Goal: Task Accomplishment & Management: Manage account settings

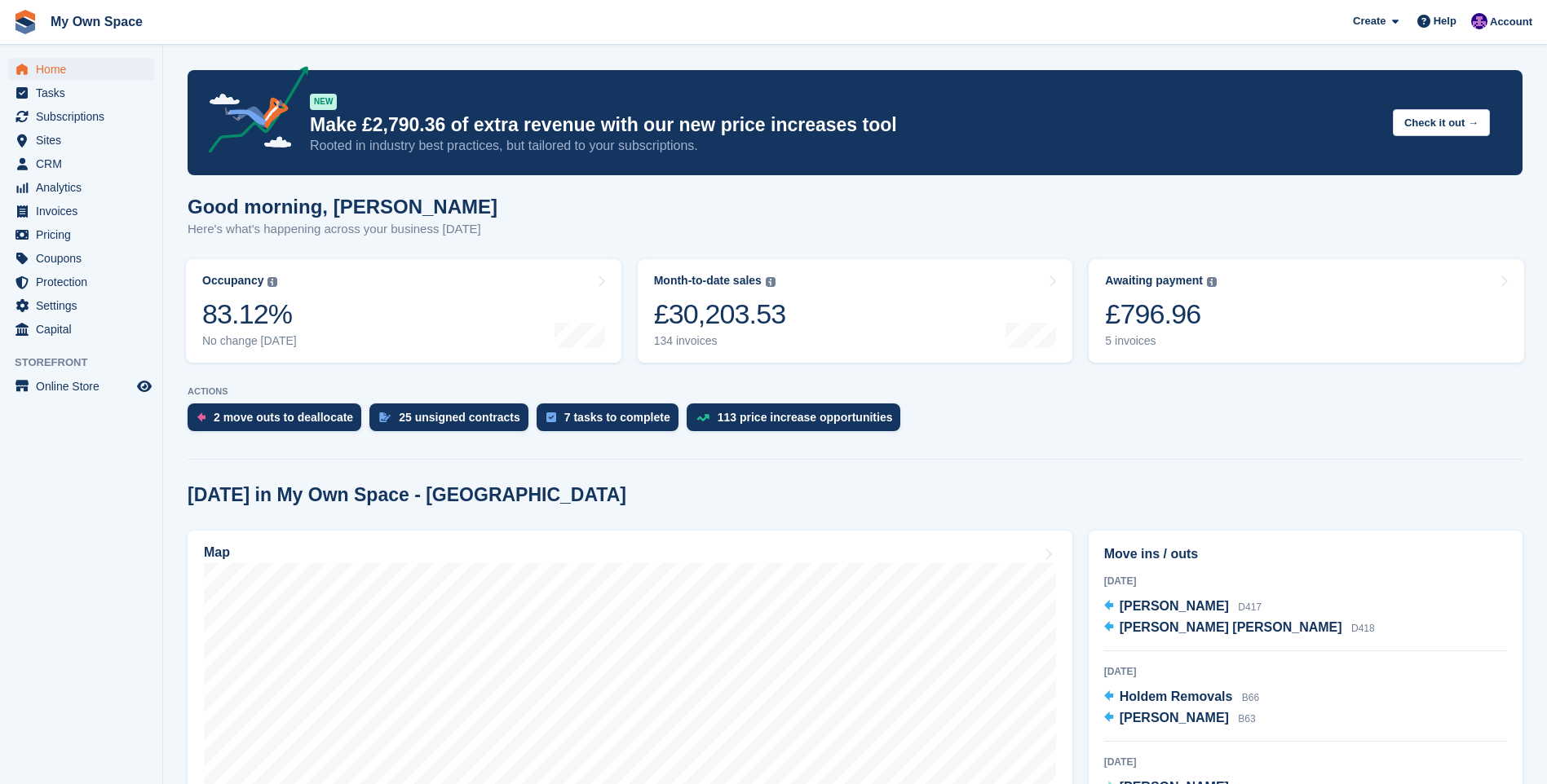
click at [107, 586] on aside "Home Tasks Subscriptions Subscriptions Subscriptions Contracts Price increases …" at bounding box center [81, 396] width 162 height 702
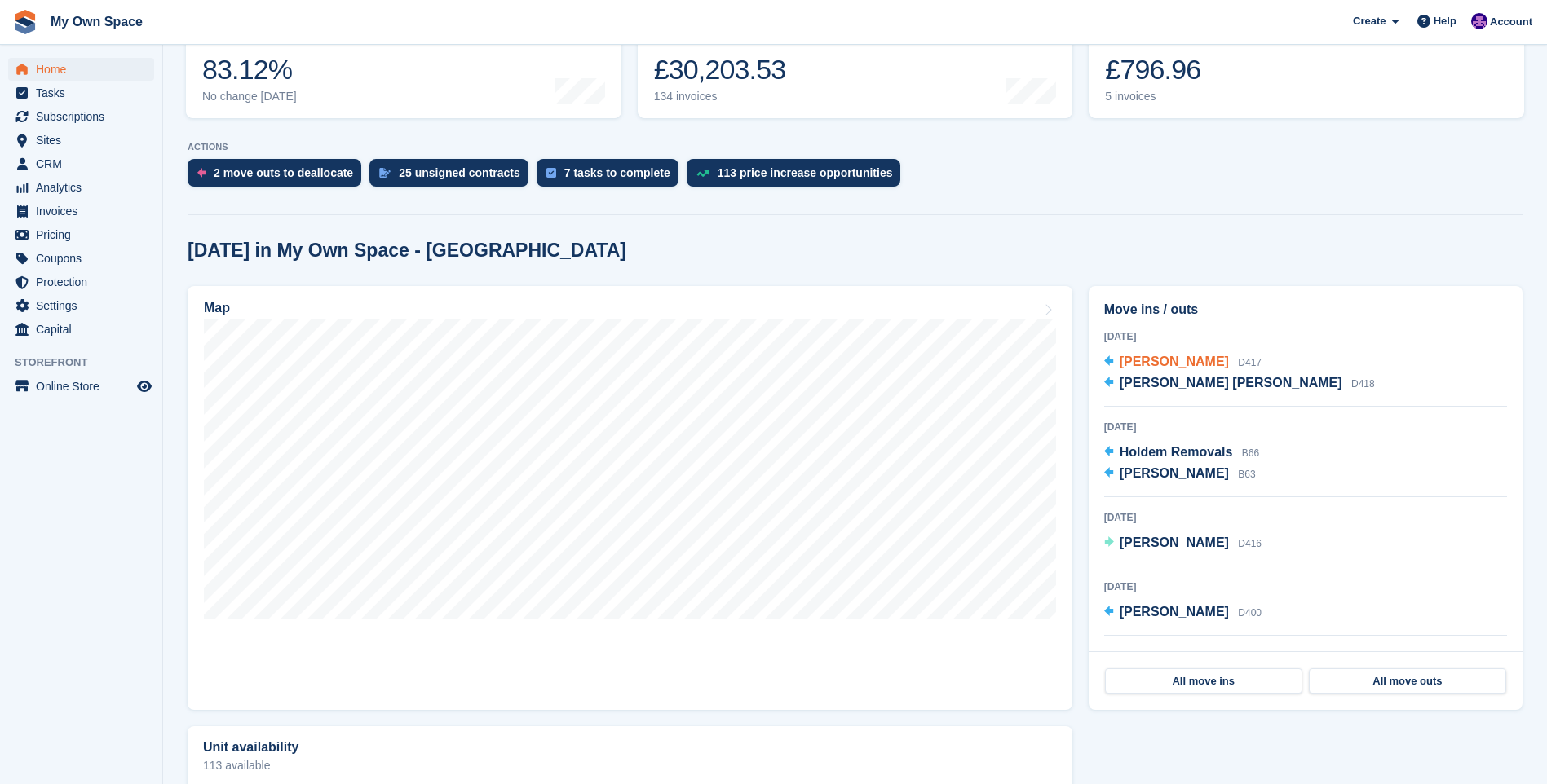
click at [1172, 367] on span "Myrna Bondonga" at bounding box center [1174, 361] width 109 height 14
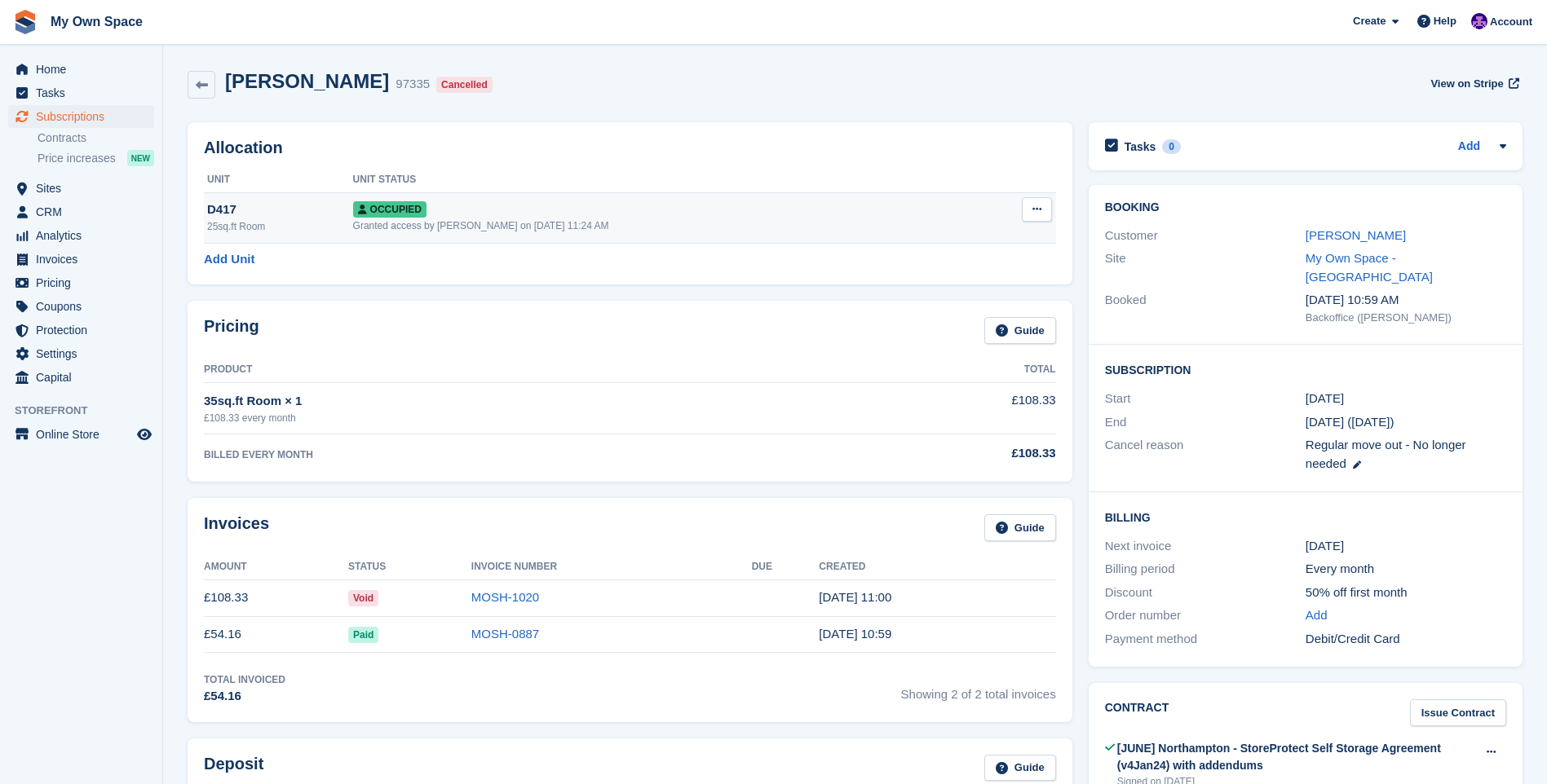
click at [245, 201] on div "D417" at bounding box center [281, 210] width 146 height 19
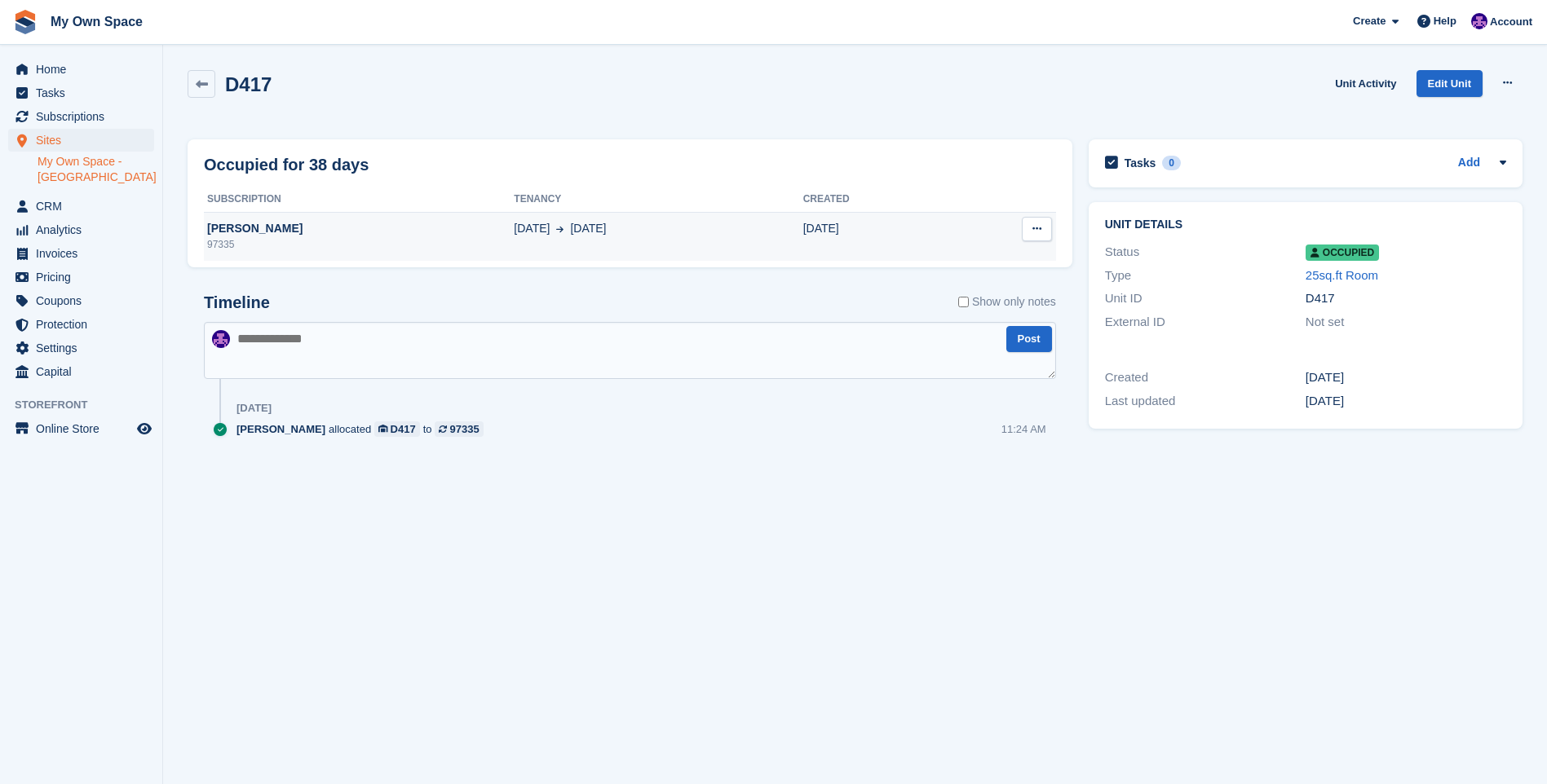
click at [1047, 229] on button at bounding box center [1037, 229] width 30 height 24
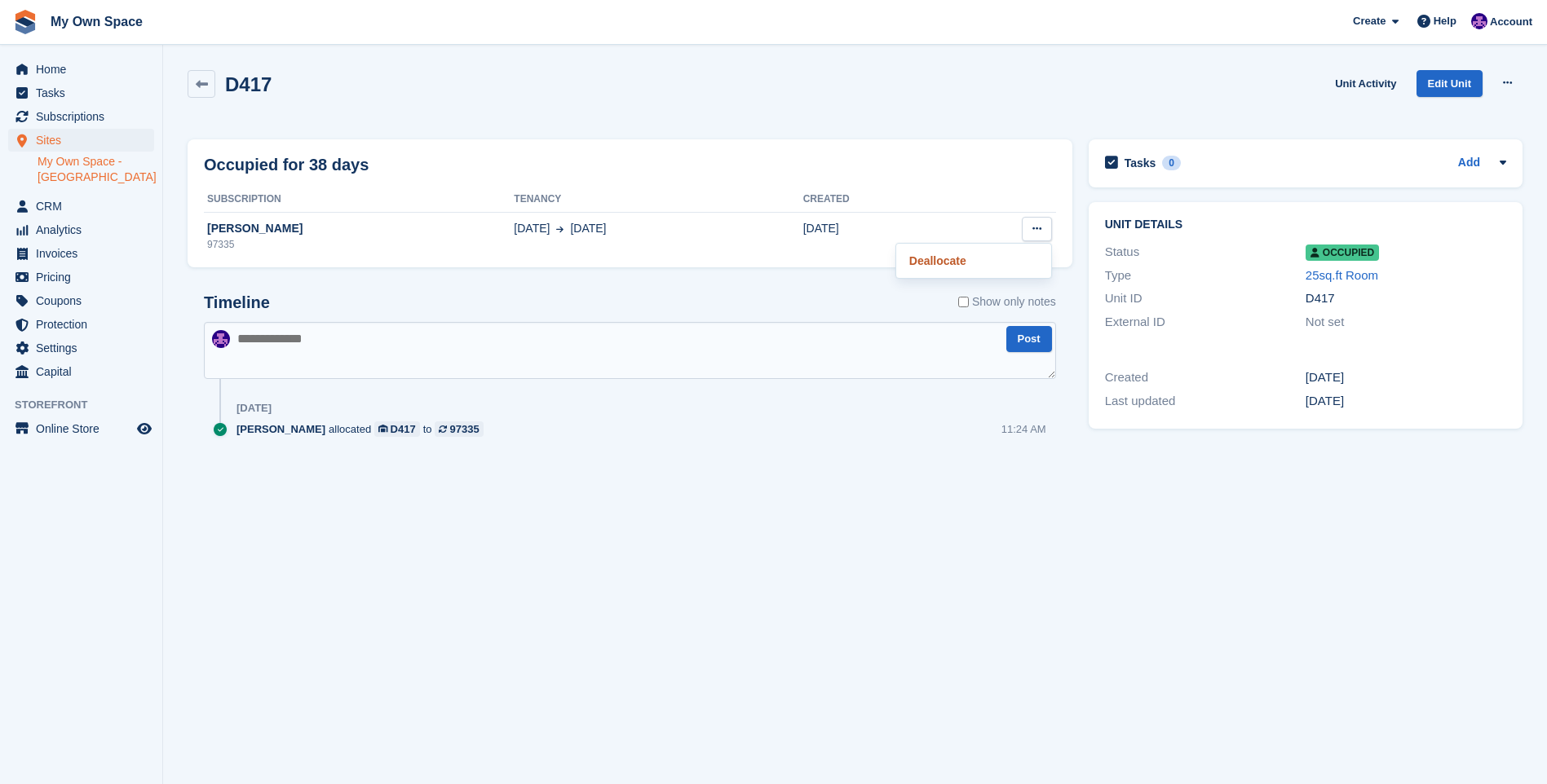
drag, startPoint x: 933, startPoint y: 255, endPoint x: 863, endPoint y: 82, distance: 186.6
click at [933, 254] on p "Deallocate" at bounding box center [973, 260] width 142 height 21
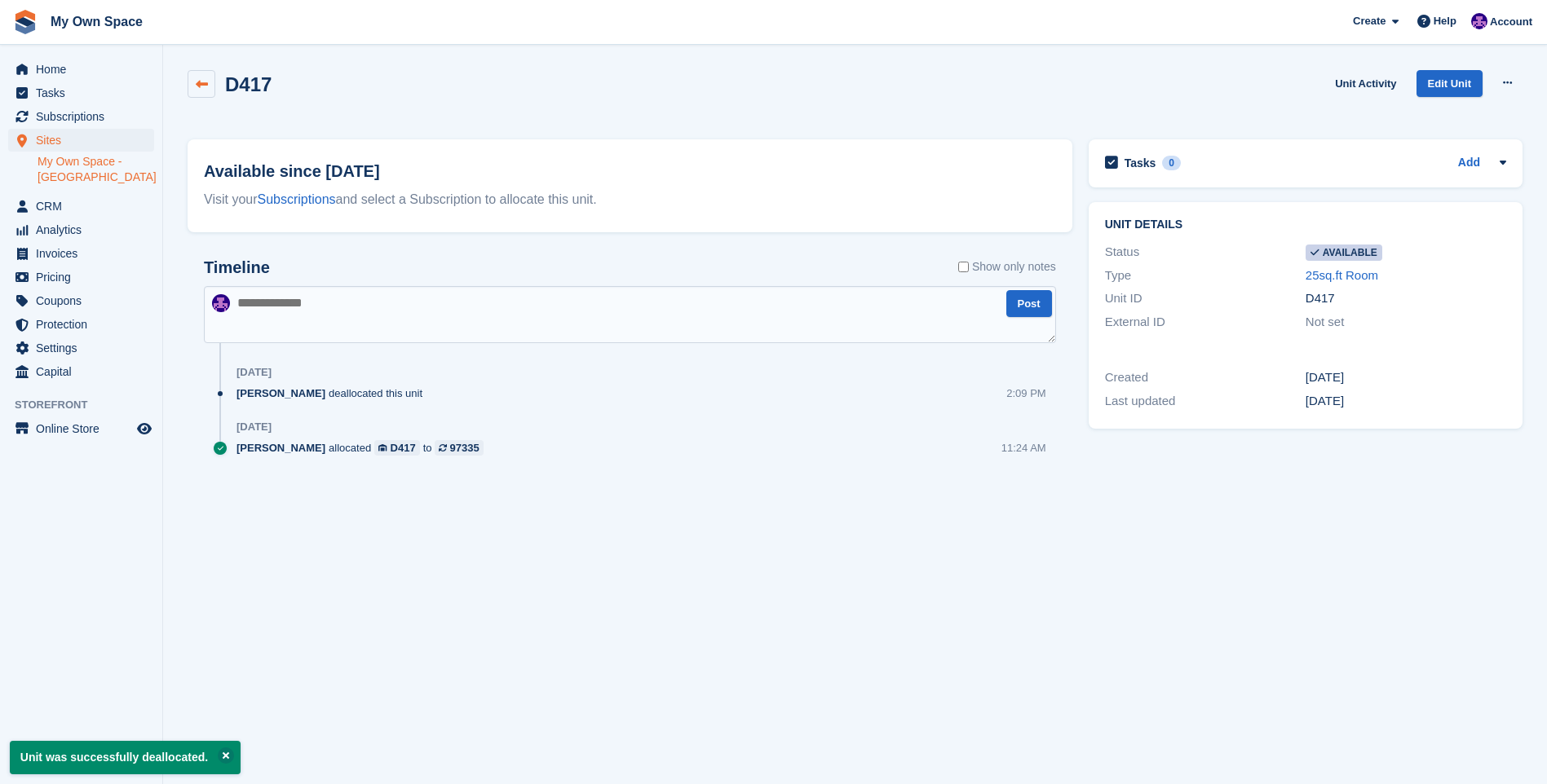
click at [207, 80] on icon at bounding box center [202, 84] width 12 height 12
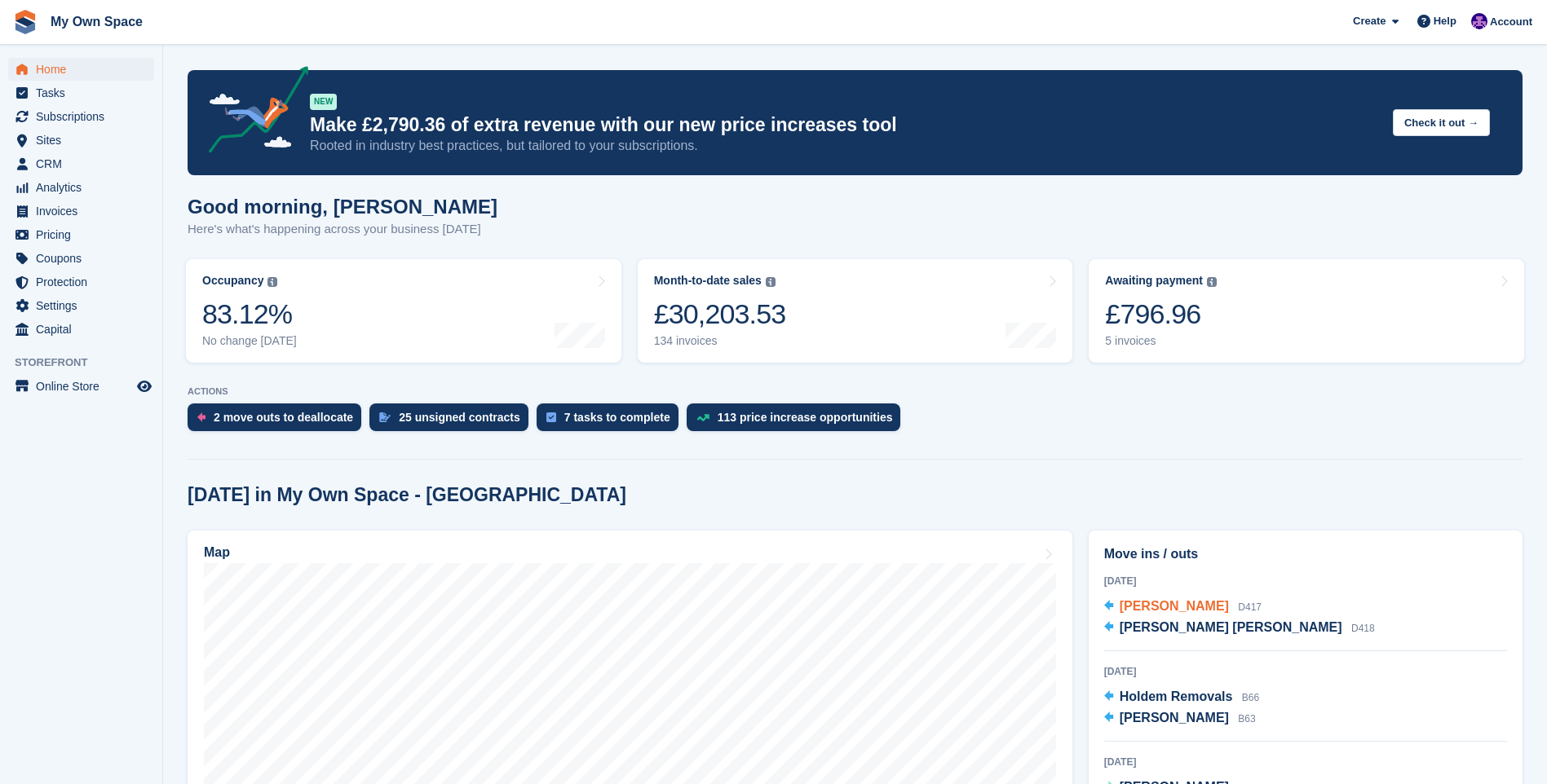
scroll to position [245, 0]
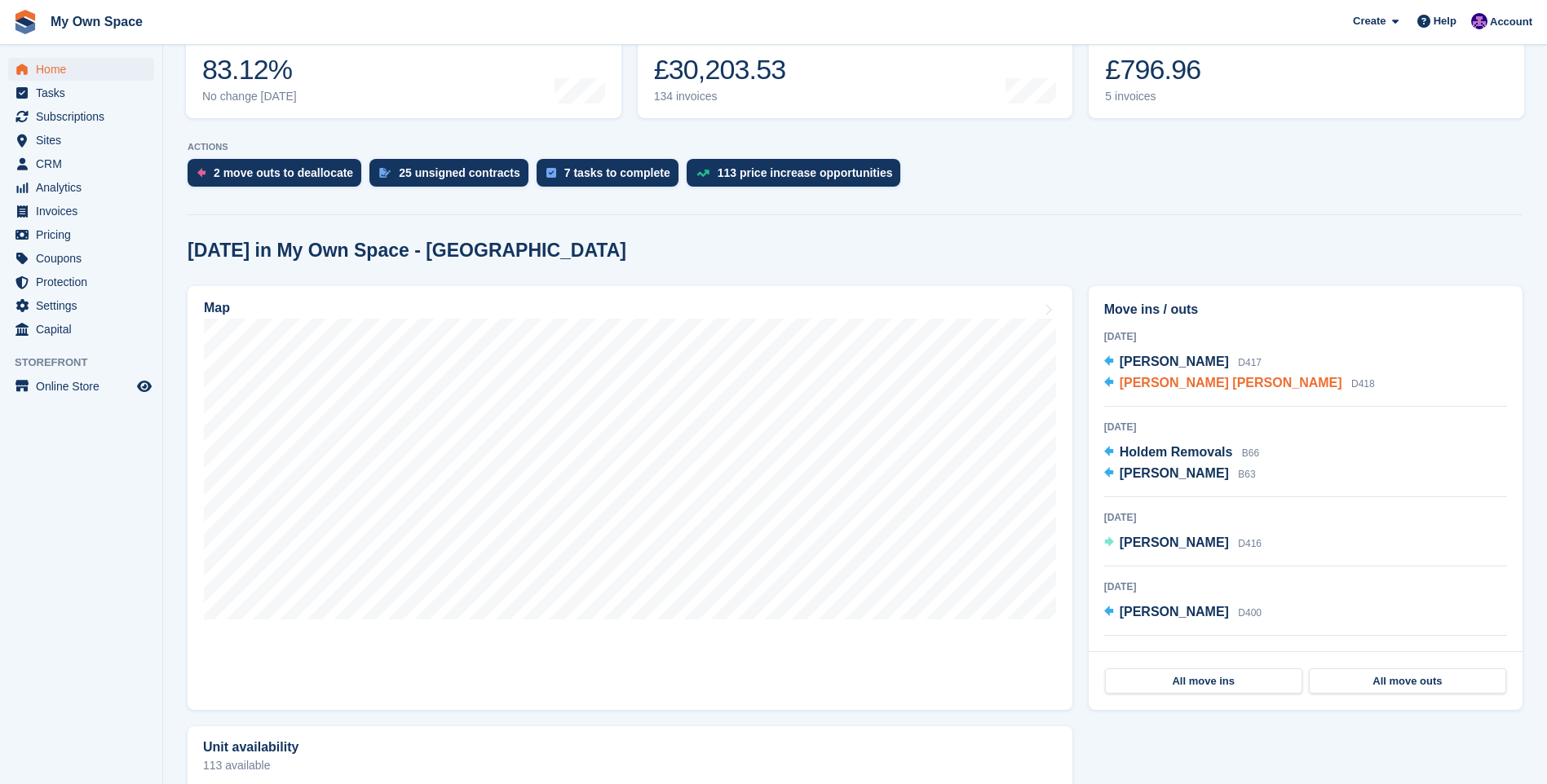
click at [1146, 386] on span "[PERSON_NAME] [PERSON_NAME]" at bounding box center [1231, 383] width 222 height 14
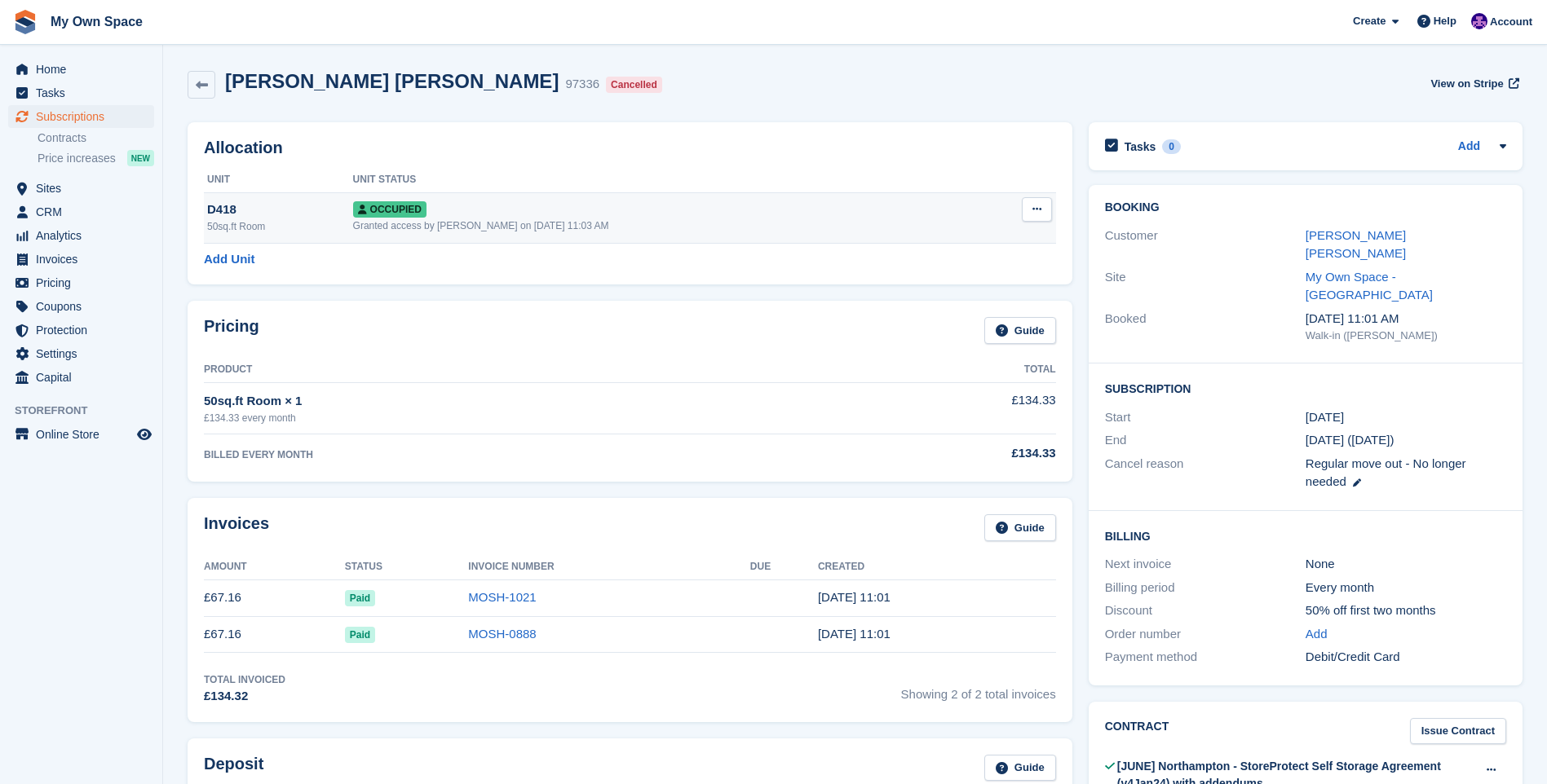
click at [1028, 208] on button at bounding box center [1037, 209] width 30 height 24
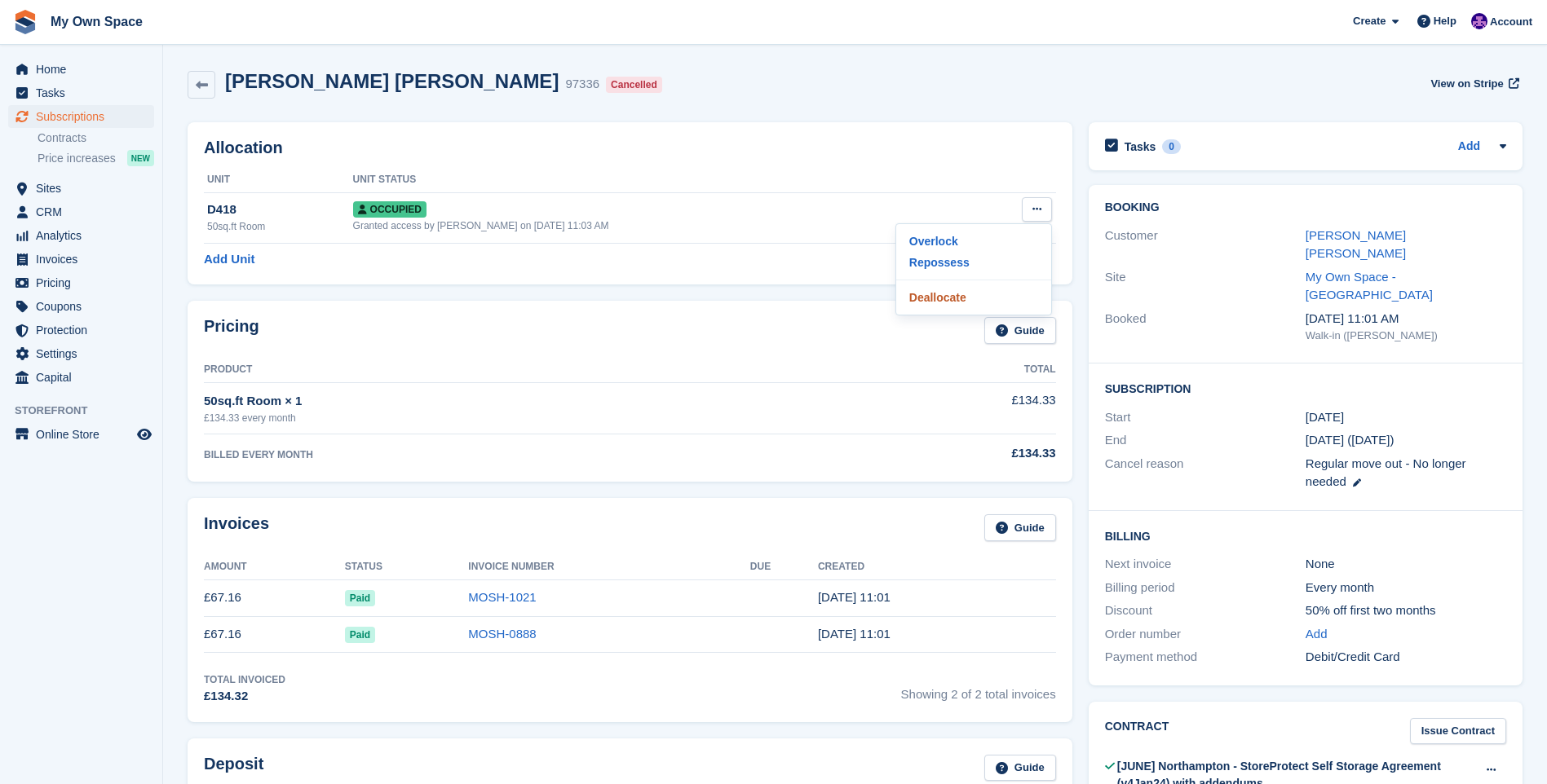
drag, startPoint x: 927, startPoint y: 296, endPoint x: 858, endPoint y: 62, distance: 244.0
click at [928, 296] on p "Deallocate" at bounding box center [973, 298] width 142 height 21
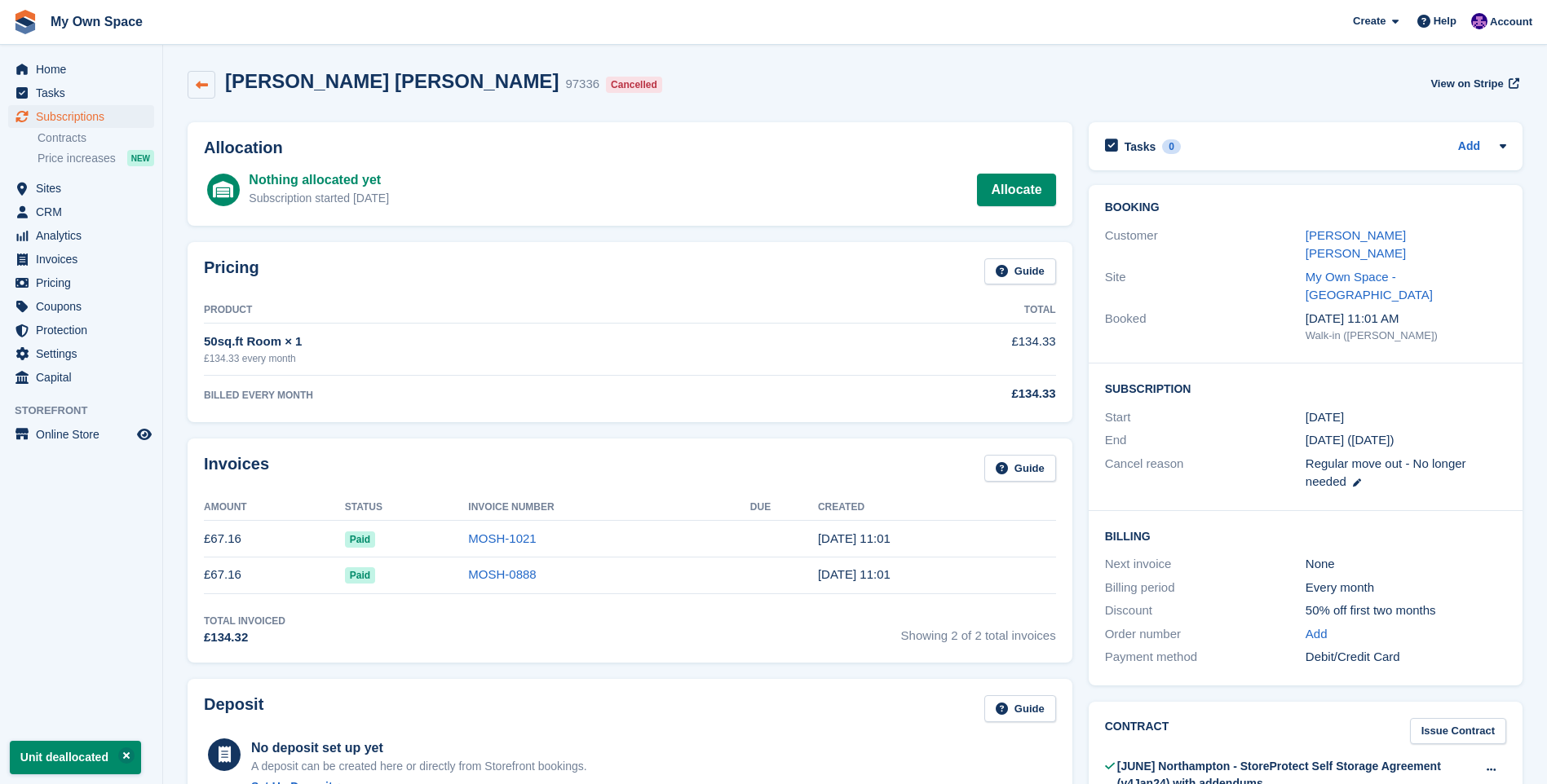
click at [210, 82] on link at bounding box center [202, 85] width 28 height 28
click at [75, 74] on span "Home" at bounding box center [84, 69] width 98 height 23
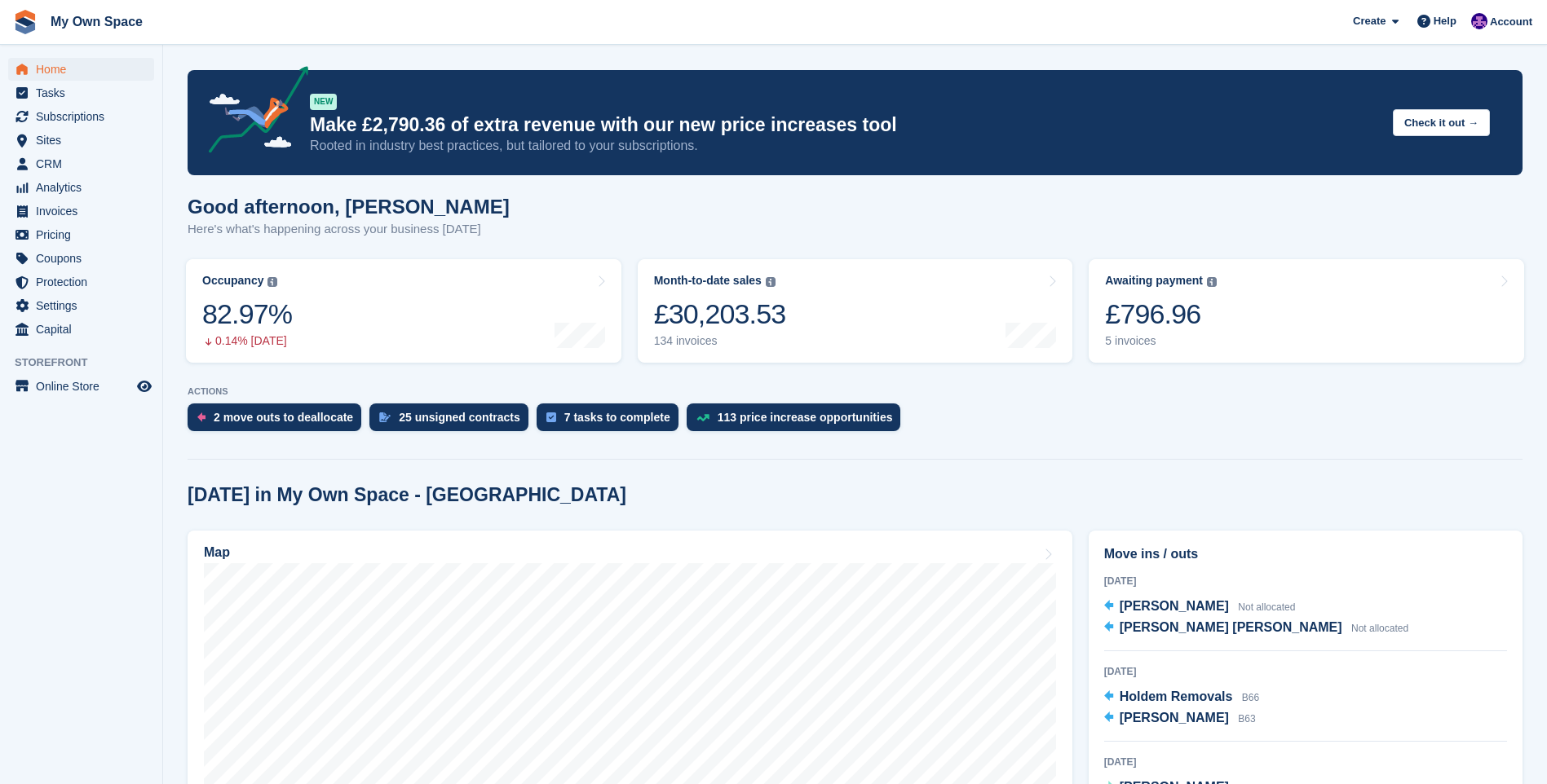
click at [75, 537] on aside "Home Tasks Subscriptions Subscriptions Subscriptions Contracts Price increases …" at bounding box center [81, 396] width 162 height 702
click at [1188, 300] on div "£796.96" at bounding box center [1160, 314] width 112 height 33
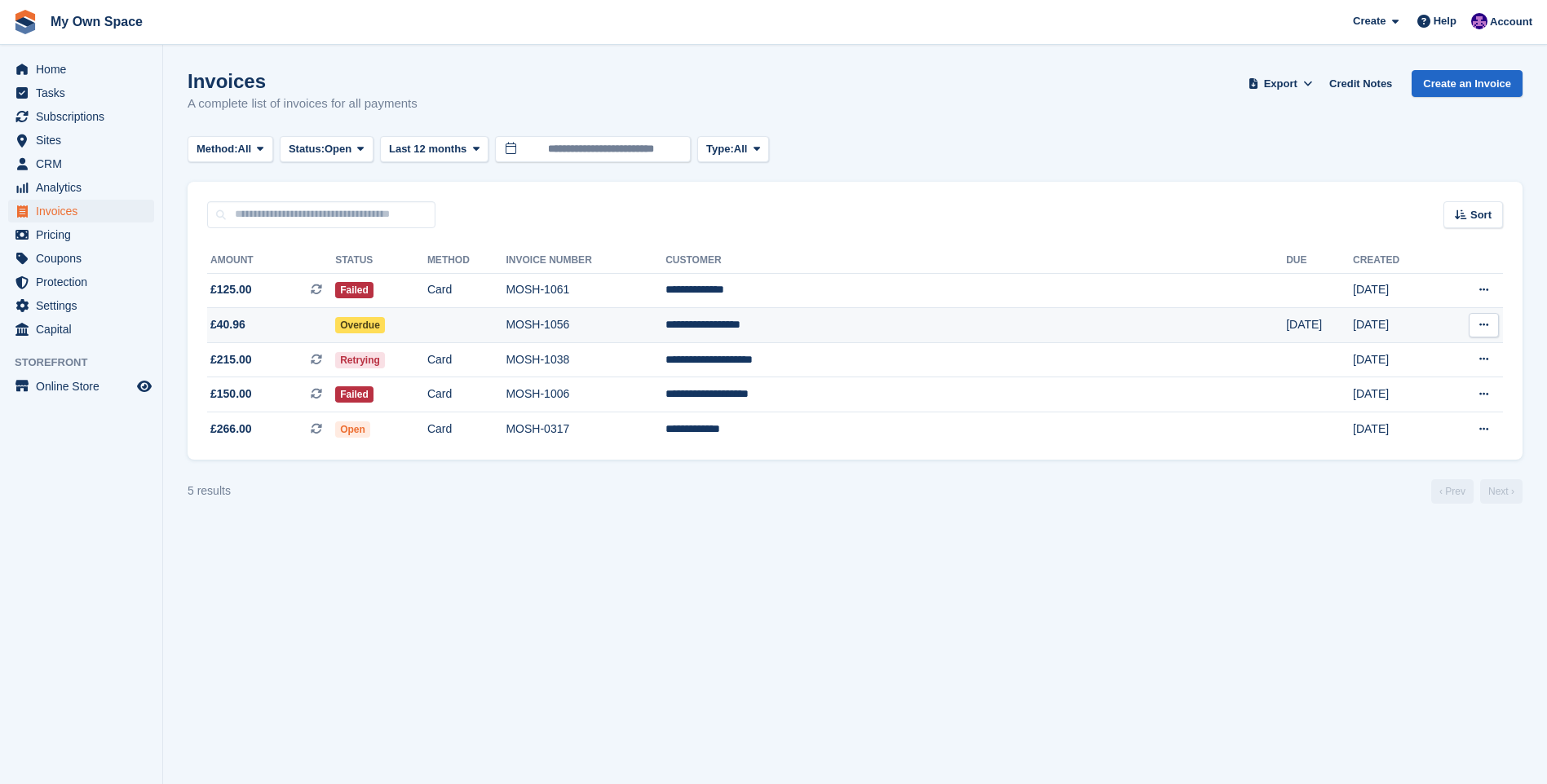
click at [247, 313] on td "£40.96" at bounding box center [271, 326] width 128 height 35
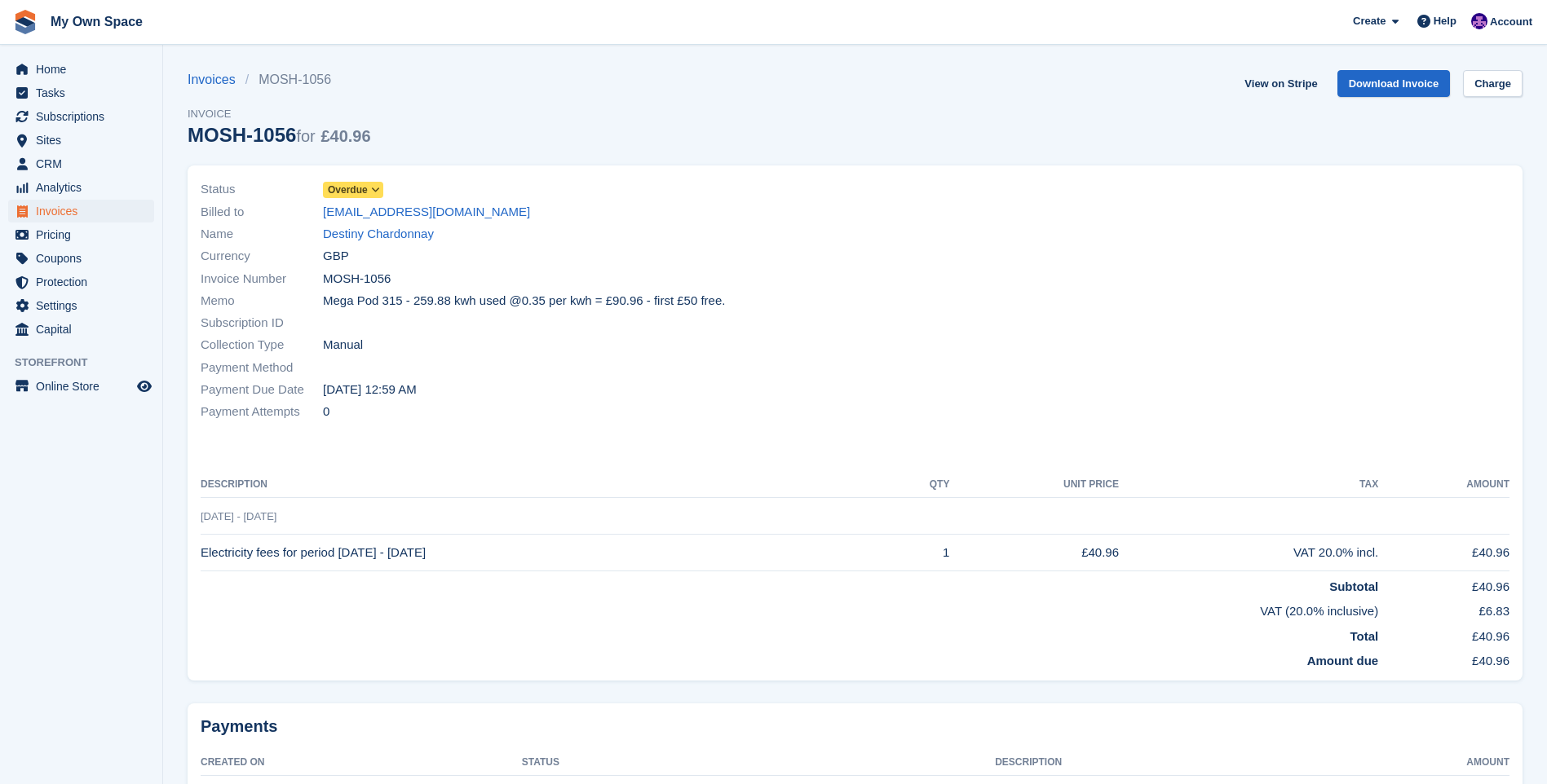
scroll to position [82, 0]
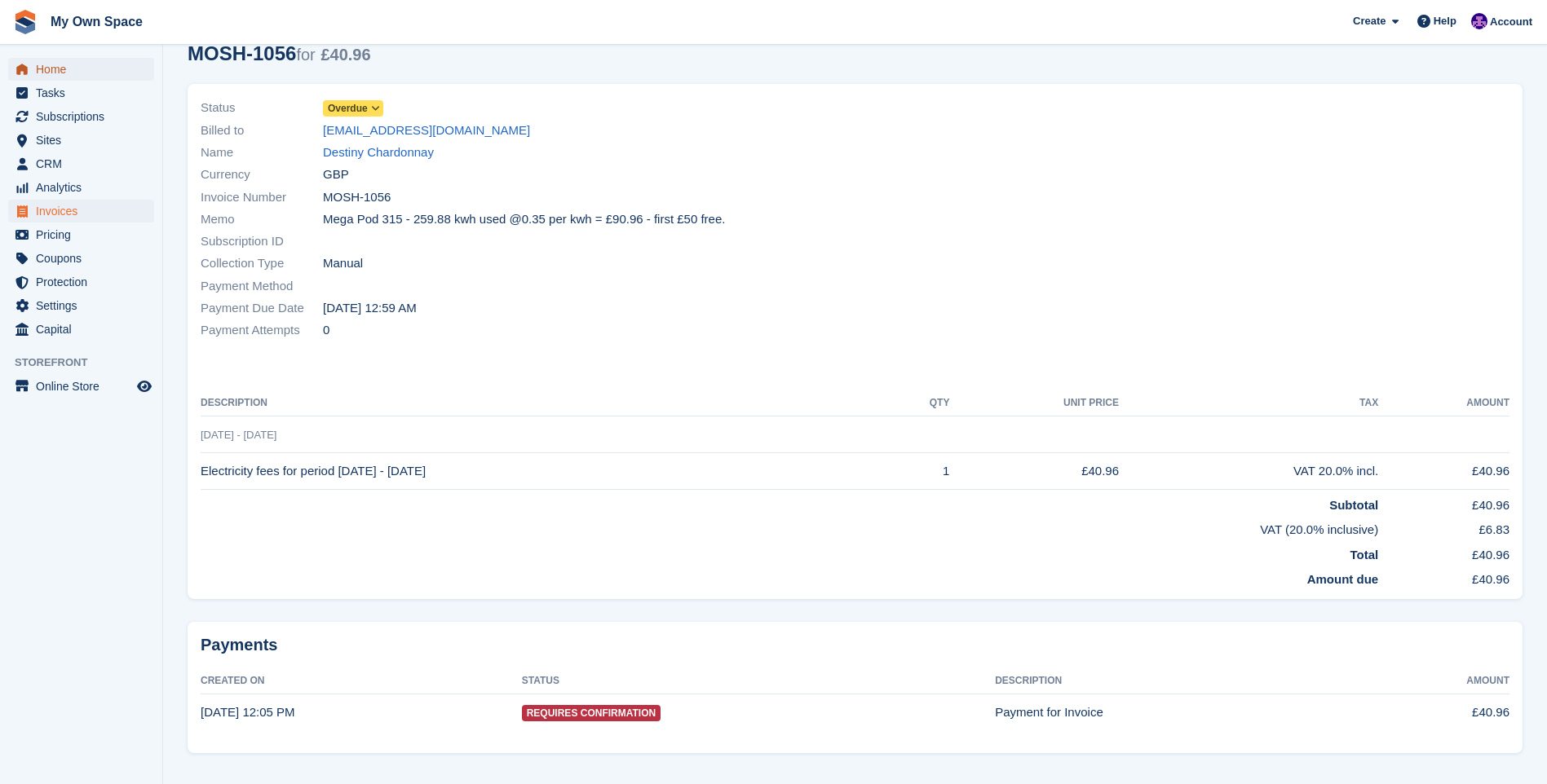
click at [83, 62] on span "Home" at bounding box center [84, 69] width 98 height 23
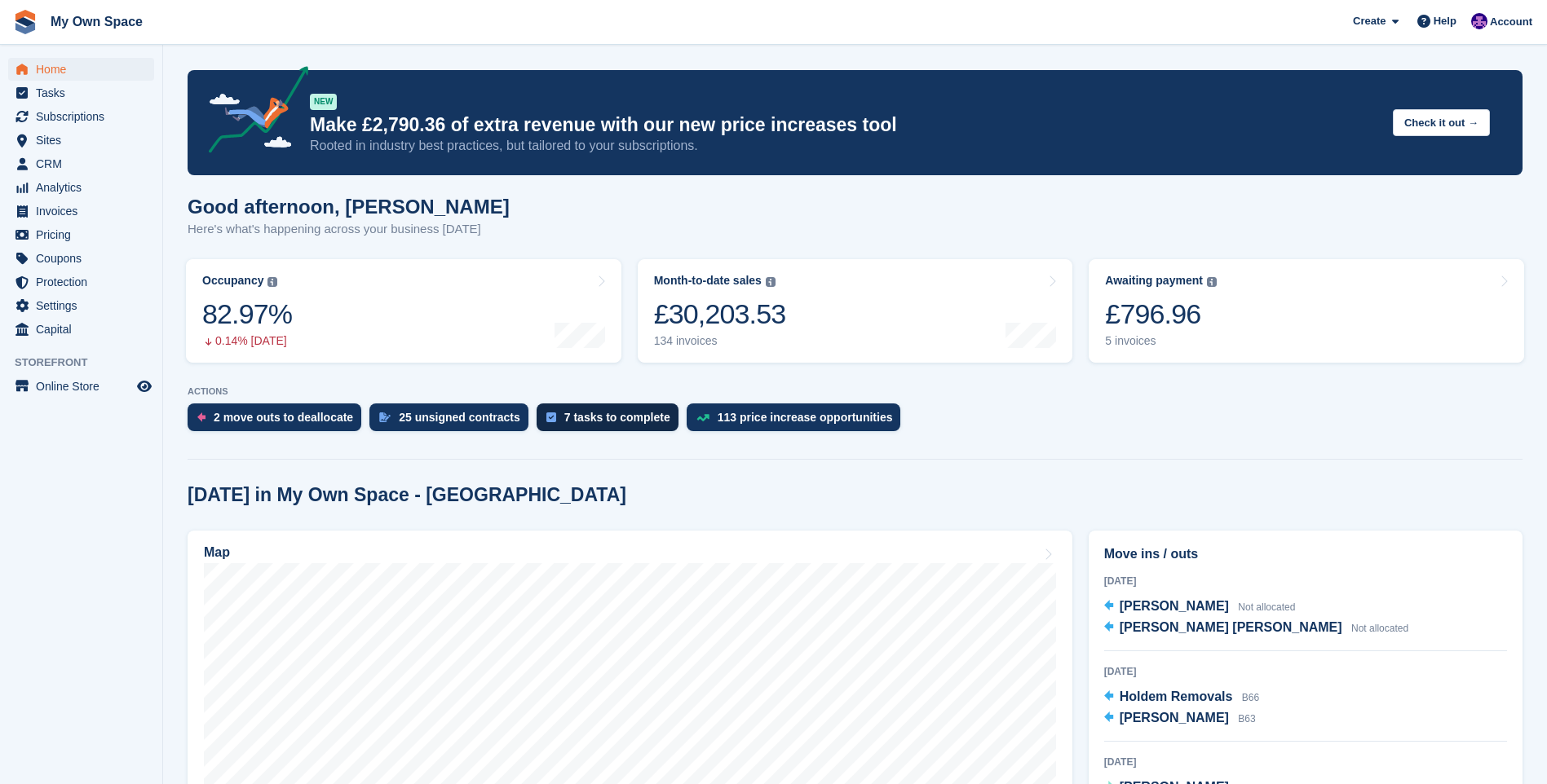
click at [582, 415] on div "7 tasks to complete" at bounding box center [618, 417] width 106 height 13
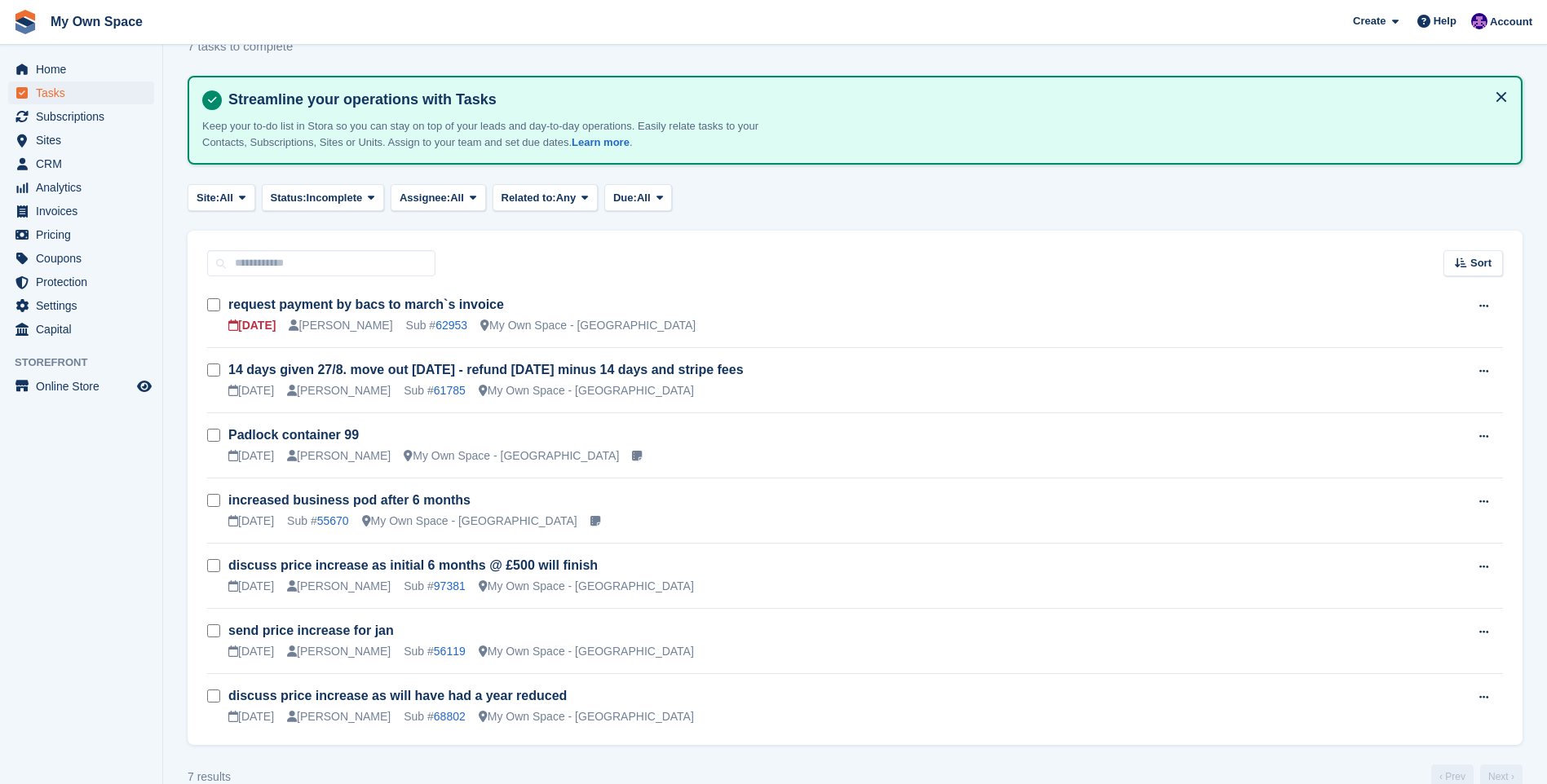
scroll to position [82, 0]
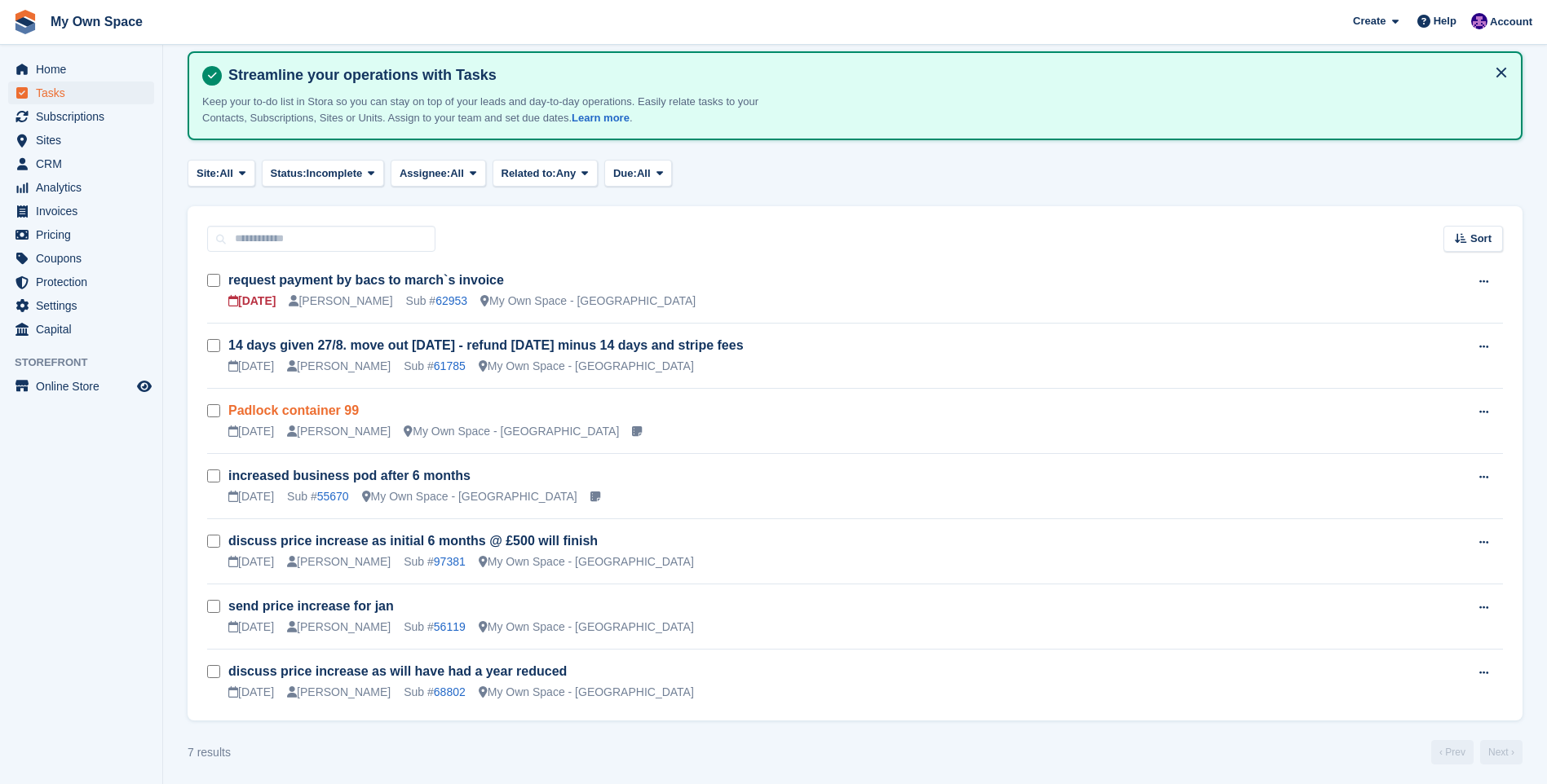
click at [307, 408] on link "Padlock container 99" at bounding box center [294, 411] width 130 height 14
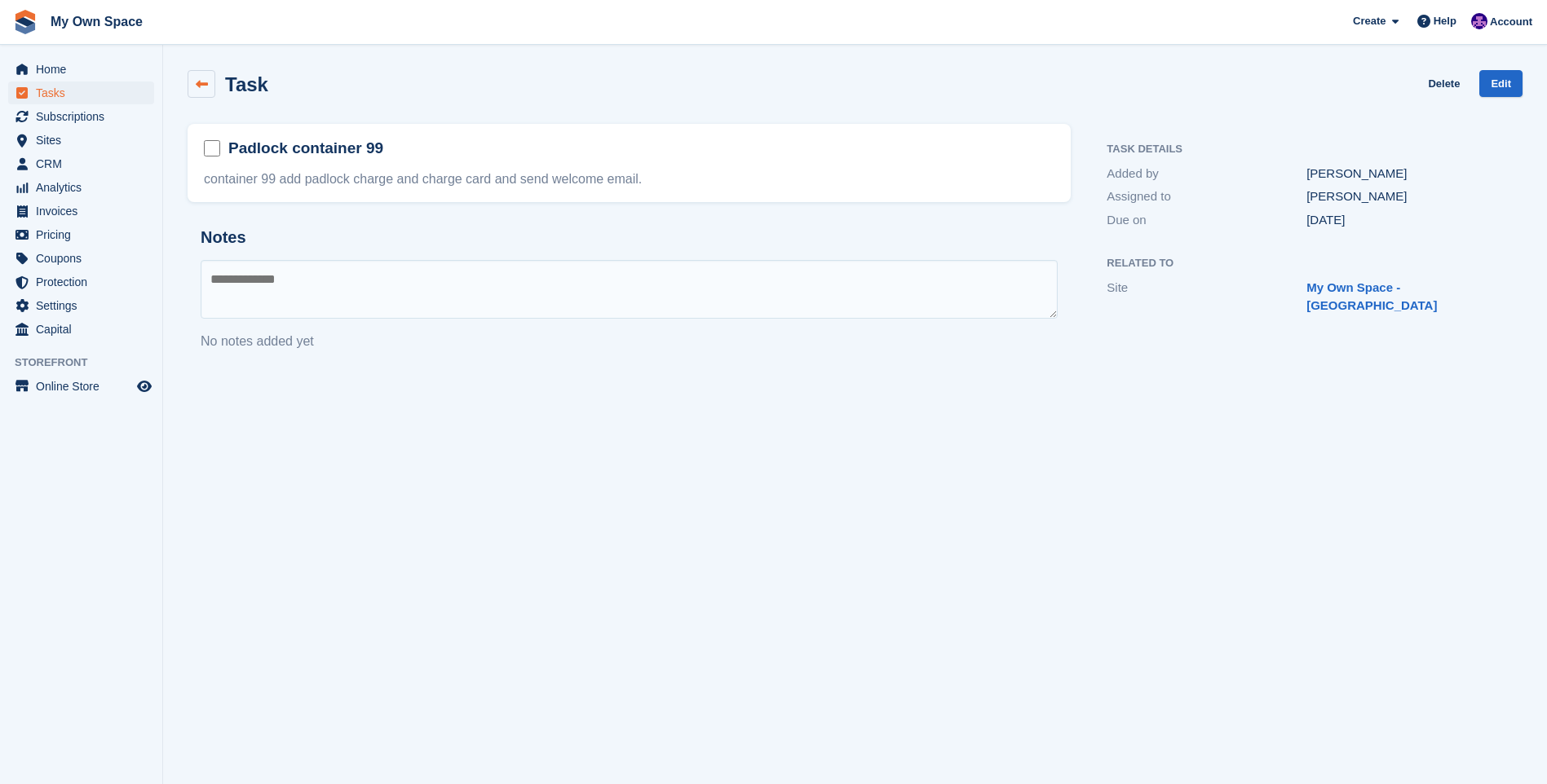
click at [208, 81] on link at bounding box center [202, 84] width 28 height 28
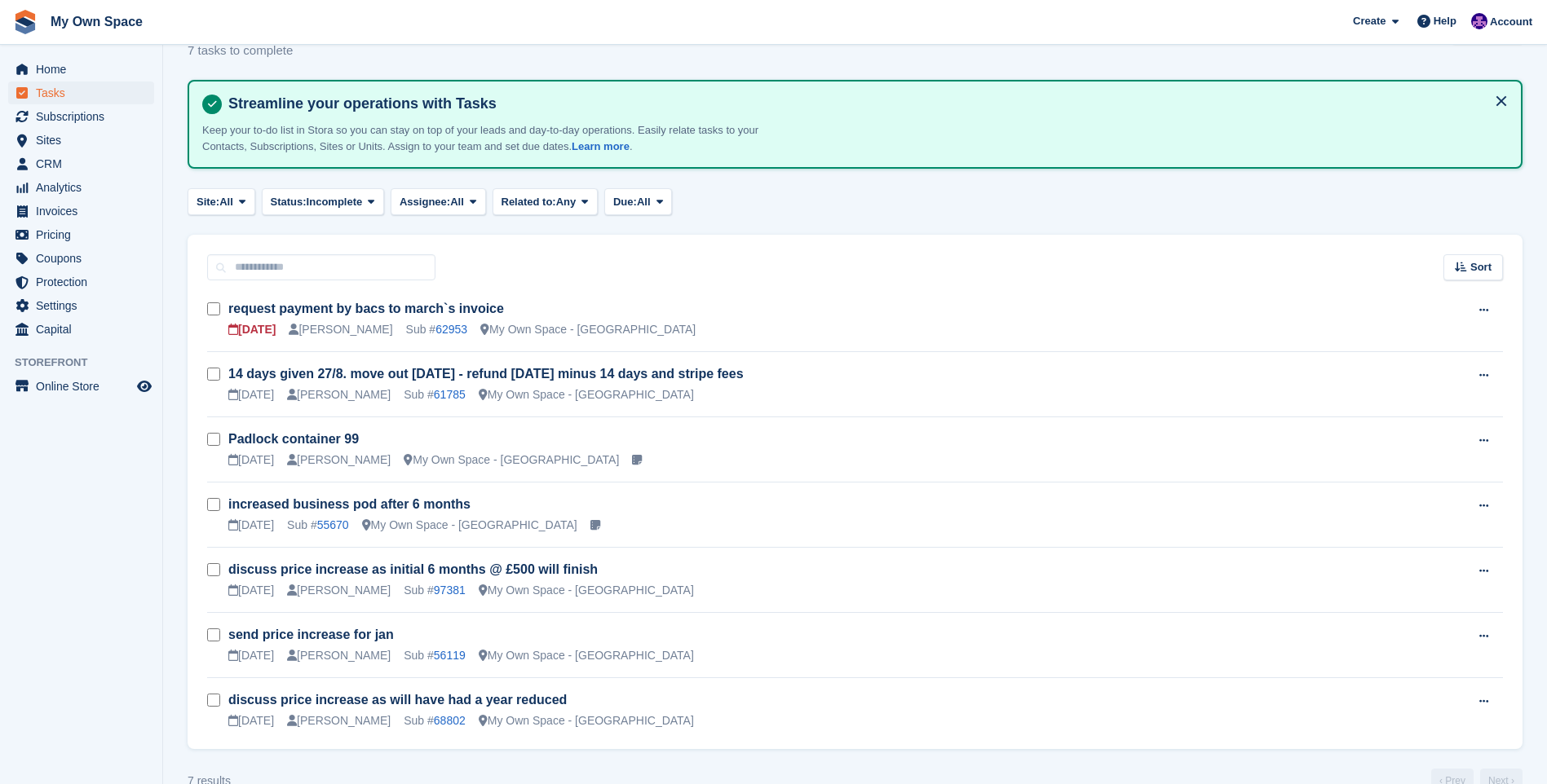
scroll to position [82, 0]
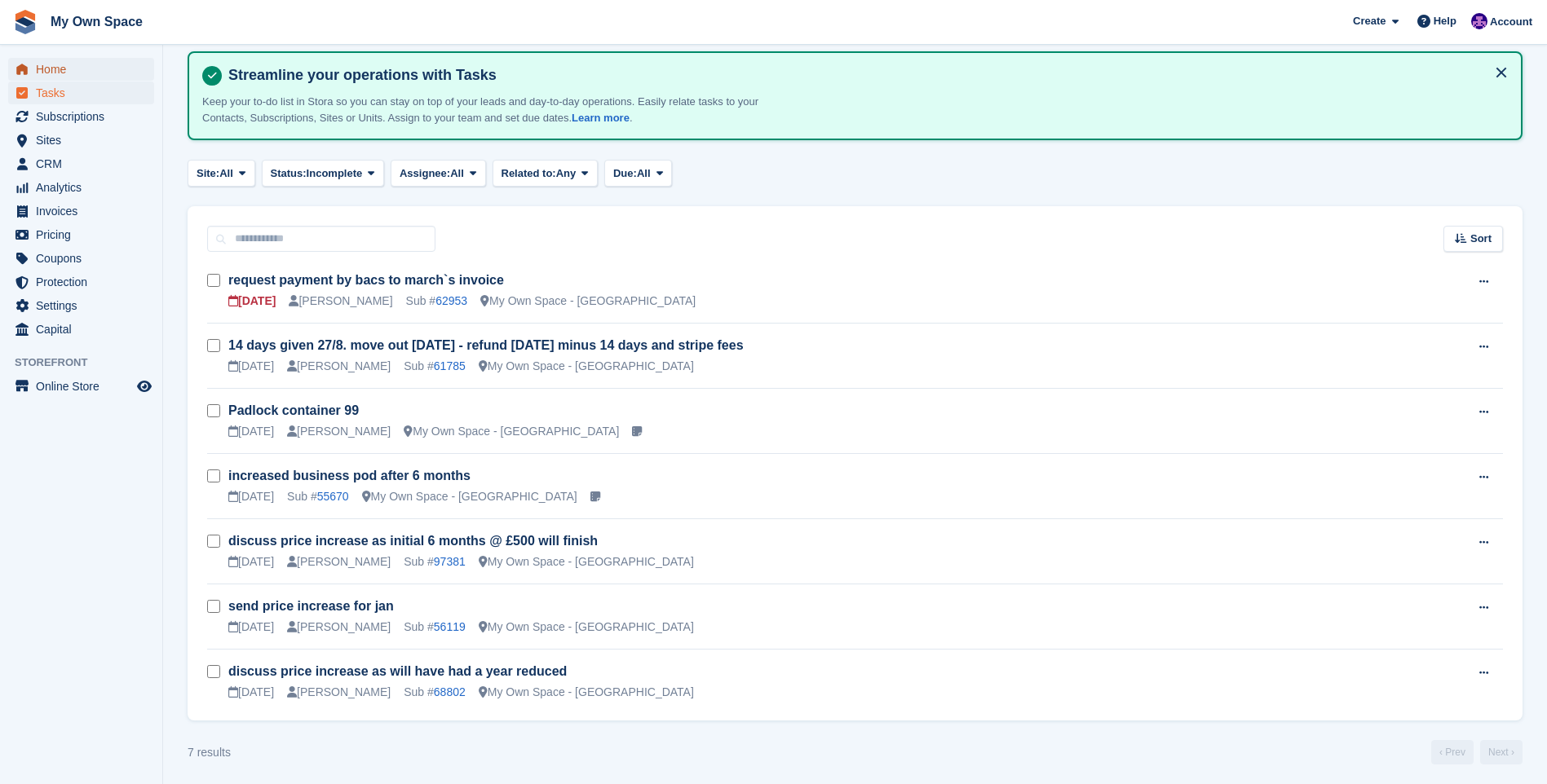
click at [76, 68] on span "Home" at bounding box center [84, 69] width 98 height 23
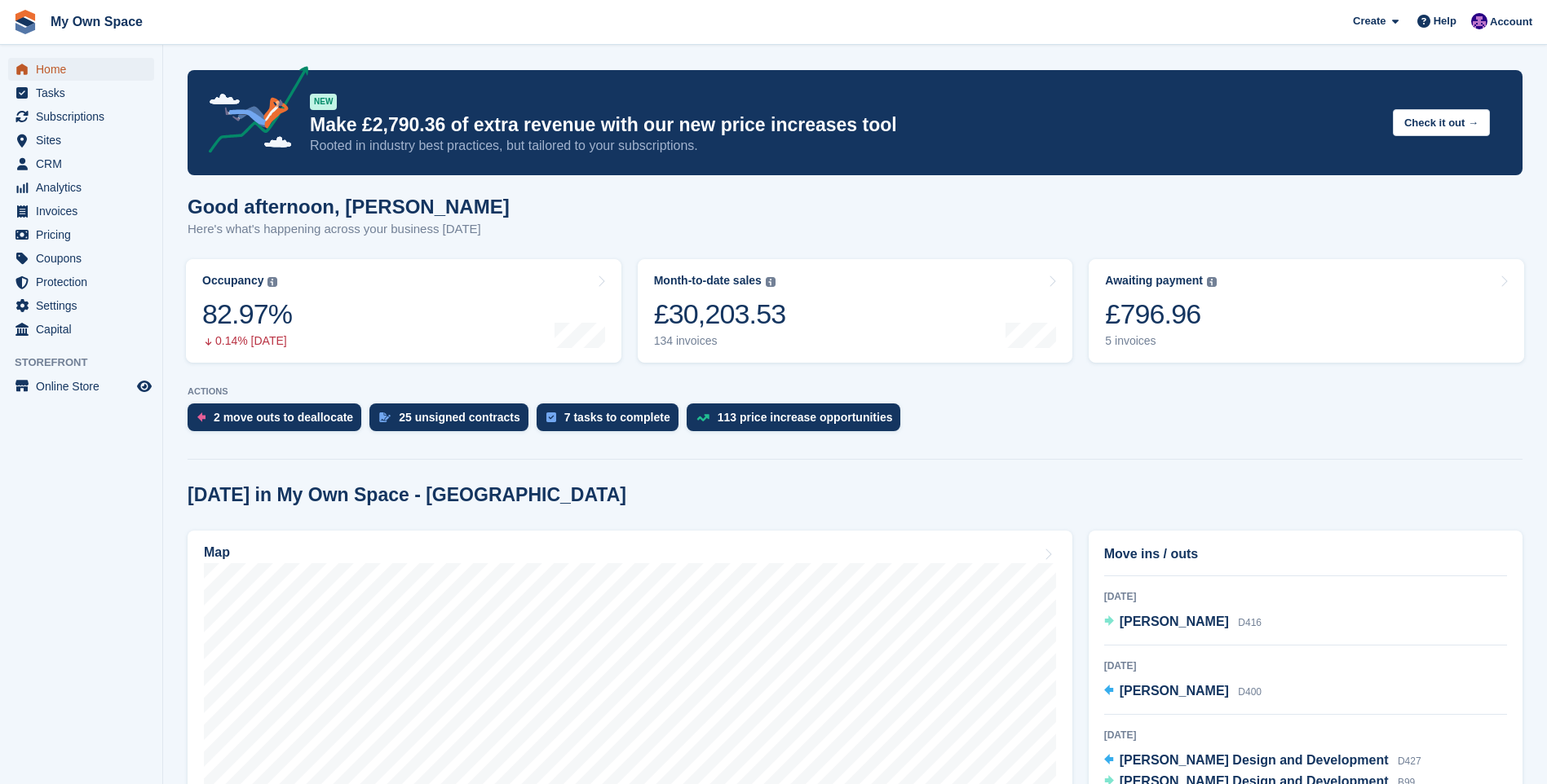
click at [66, 73] on span "Home" at bounding box center [84, 69] width 98 height 23
